Goal: Learn about a topic

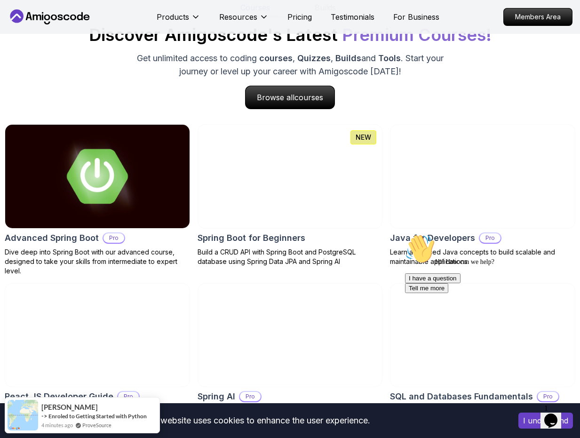
scroll to position [1004, 0]
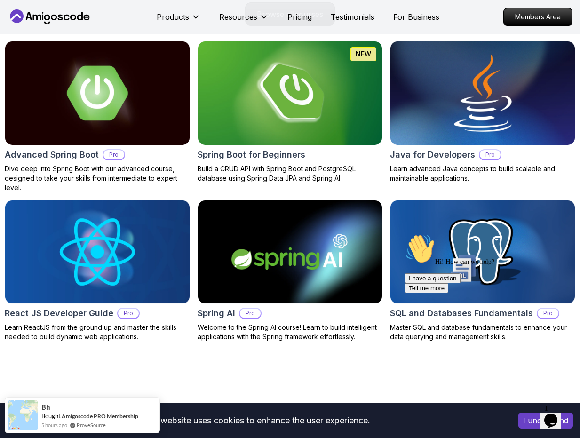
click at [490, 102] on img at bounding box center [482, 93] width 193 height 108
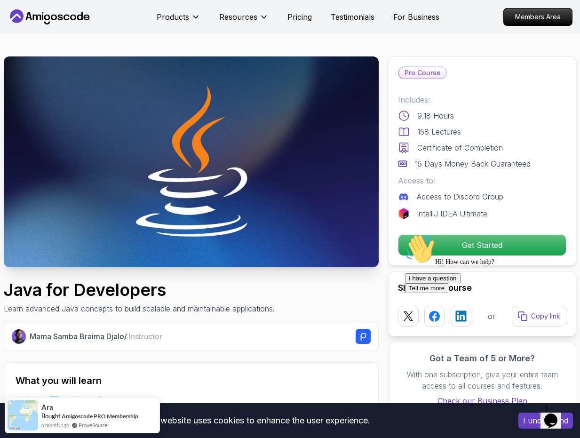
click at [475, 244] on div "Hi! How can we help? I have a question Tell me more" at bounding box center [489, 263] width 169 height 59
click at [463, 252] on div "Hi! How can we help? I have a question Tell me more" at bounding box center [489, 263] width 169 height 59
click at [463, 249] on div "Hi! How can we help? I have a question Tell me more" at bounding box center [489, 263] width 169 height 59
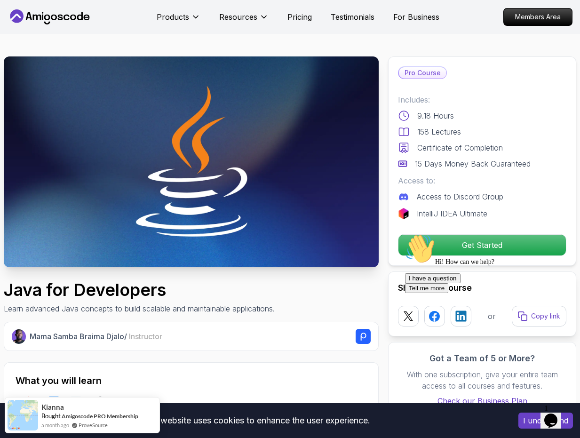
click at [552, 414] on icon "$i18n('chat', 'chat_widget')" at bounding box center [550, 421] width 13 height 14
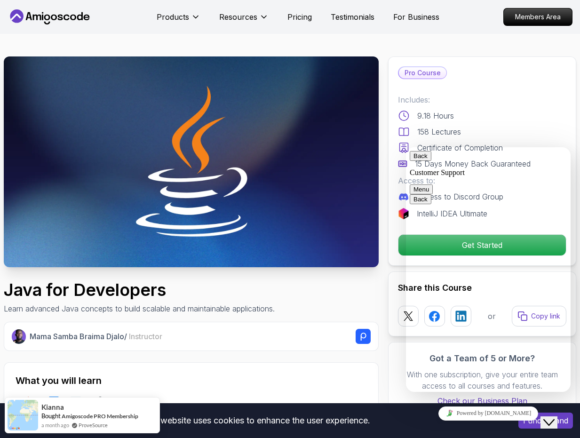
drag, startPoint x: 552, startPoint y: 413, endPoint x: 570, endPoint y: 432, distance: 26.6
click at [552, 417] on icon "Close Chat This icon closes the chat window." at bounding box center [548, 422] width 11 height 11
